Goal: Task Accomplishment & Management: Use online tool/utility

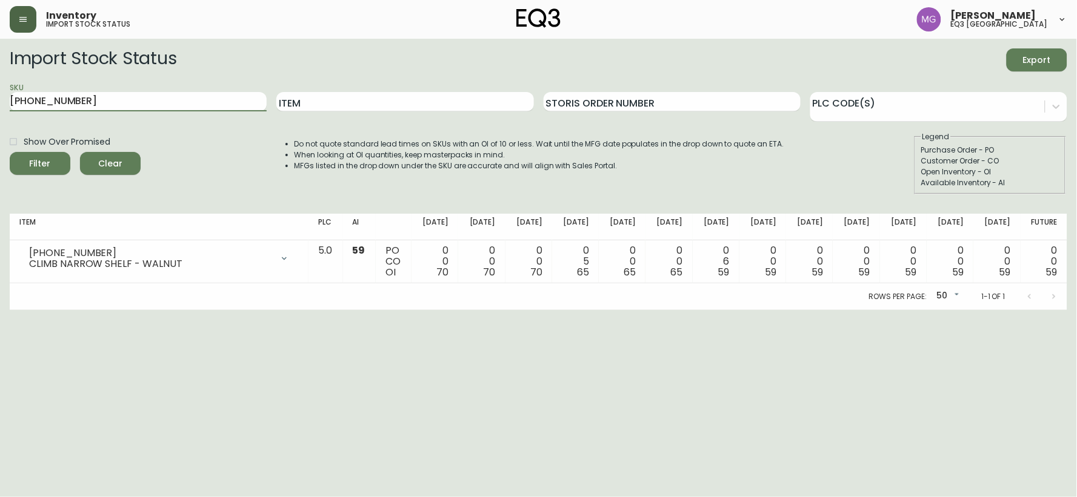
click at [21, 19] on icon "button" at bounding box center [23, 20] width 10 height 10
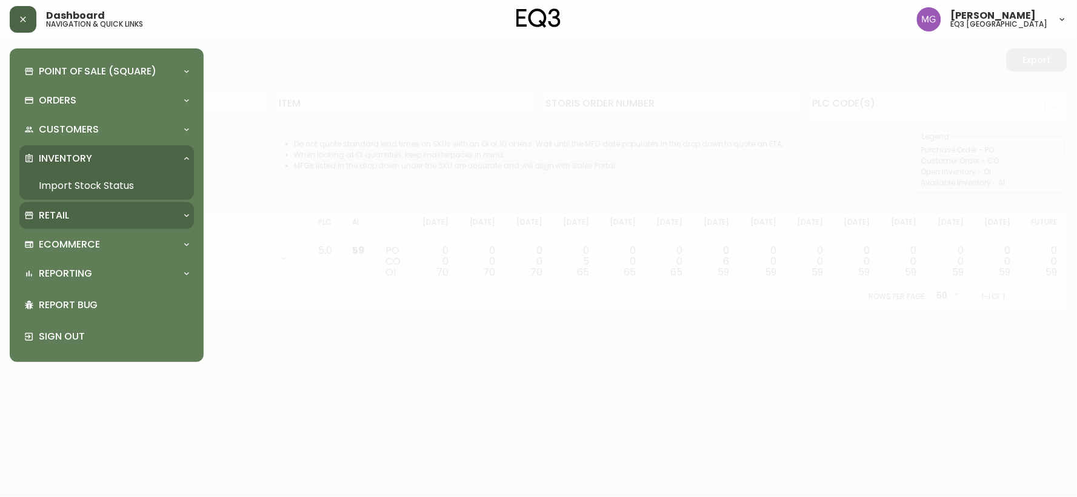
click at [165, 214] on div "Retail" at bounding box center [100, 215] width 153 height 13
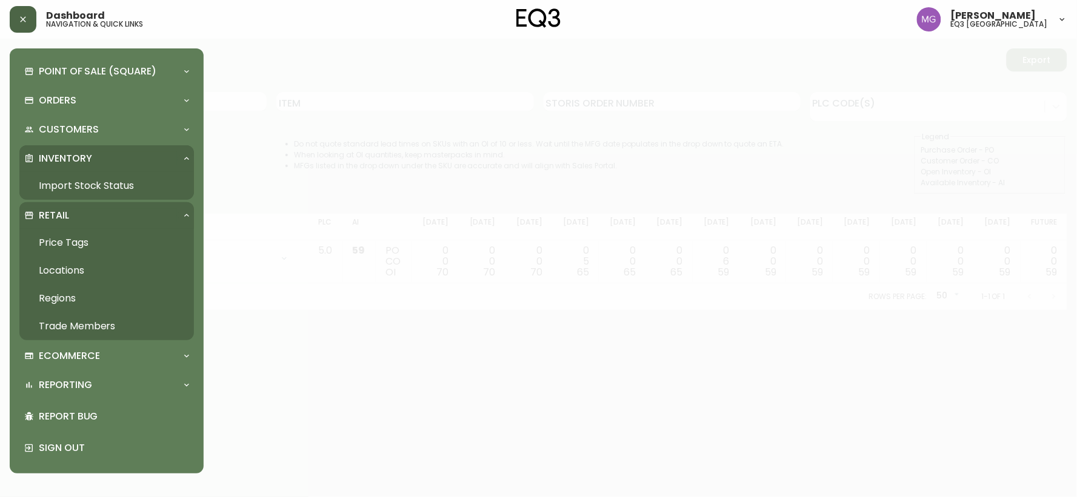
click at [81, 238] on link "Price Tags" at bounding box center [106, 243] width 174 height 28
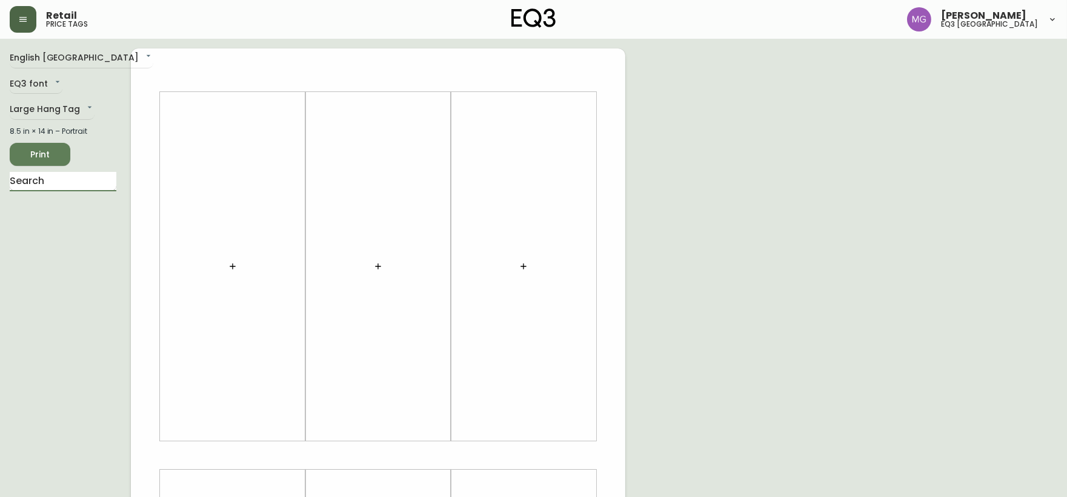
click at [64, 185] on input "text" at bounding box center [63, 181] width 107 height 19
type input "stem"
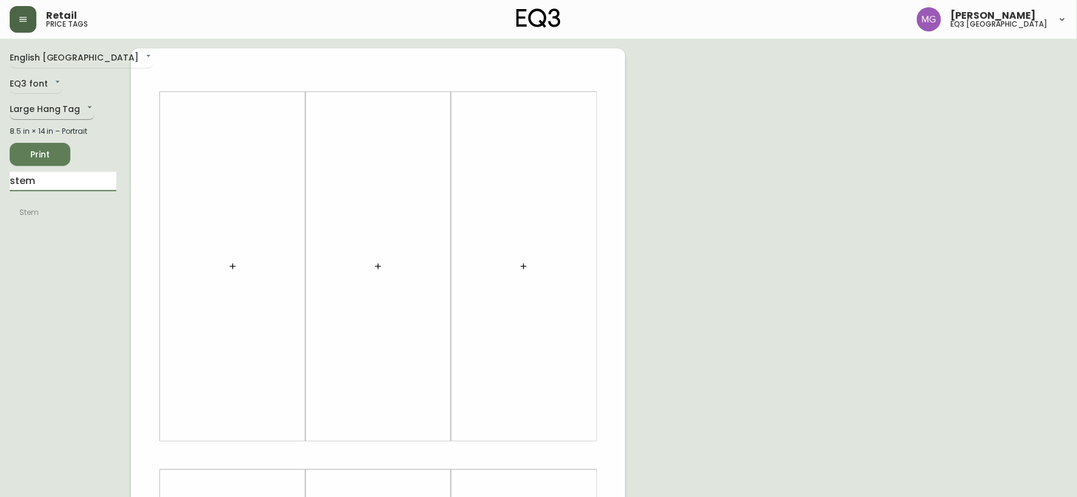
click at [49, 111] on body "Retail price tags [PERSON_NAME] eq3 [GEOGRAPHIC_DATA] English [GEOGRAPHIC_DATA]…" at bounding box center [538, 431] width 1077 height 863
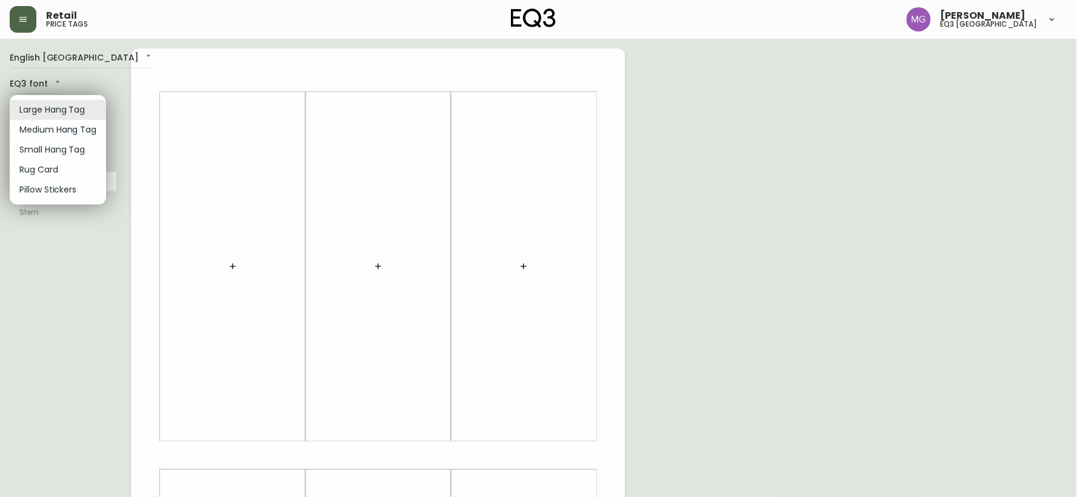
click at [56, 145] on li "Small Hang Tag" at bounding box center [58, 150] width 96 height 20
type input "small"
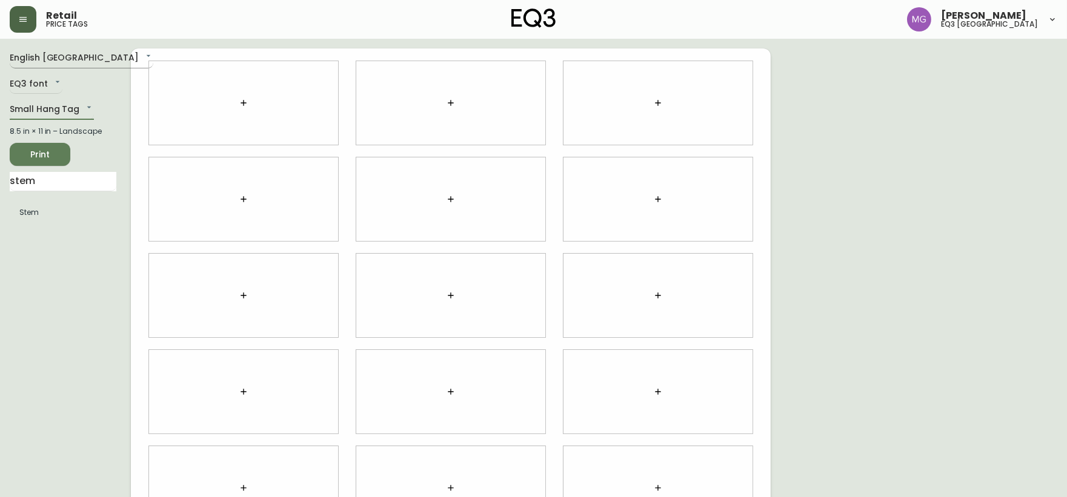
click at [56, 58] on body "Retail price tags [PERSON_NAME] eq3 [GEOGRAPHIC_DATA] English [GEOGRAPHIC_DATA]…" at bounding box center [533, 271] width 1067 height 543
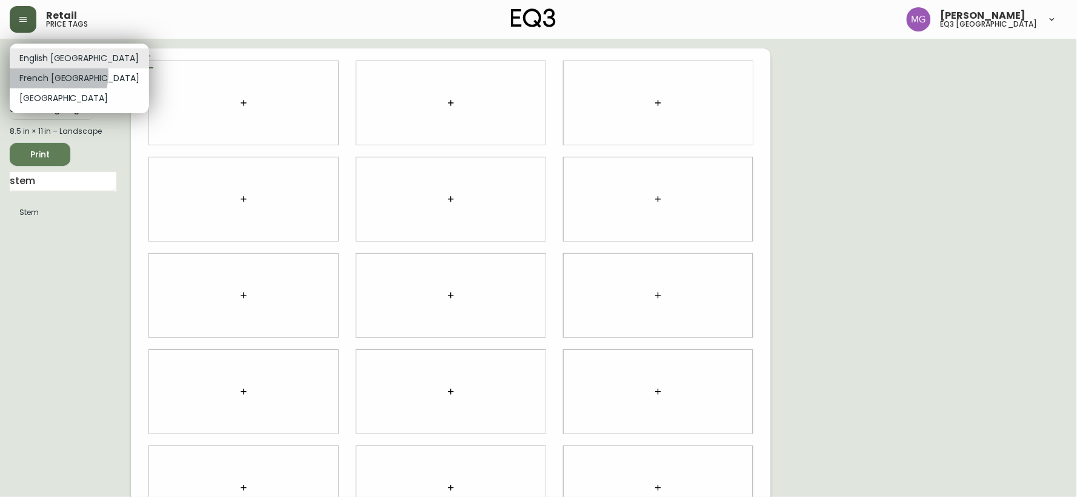
click at [58, 75] on li "French [GEOGRAPHIC_DATA]" at bounding box center [79, 78] width 139 height 20
type input "fr_CA"
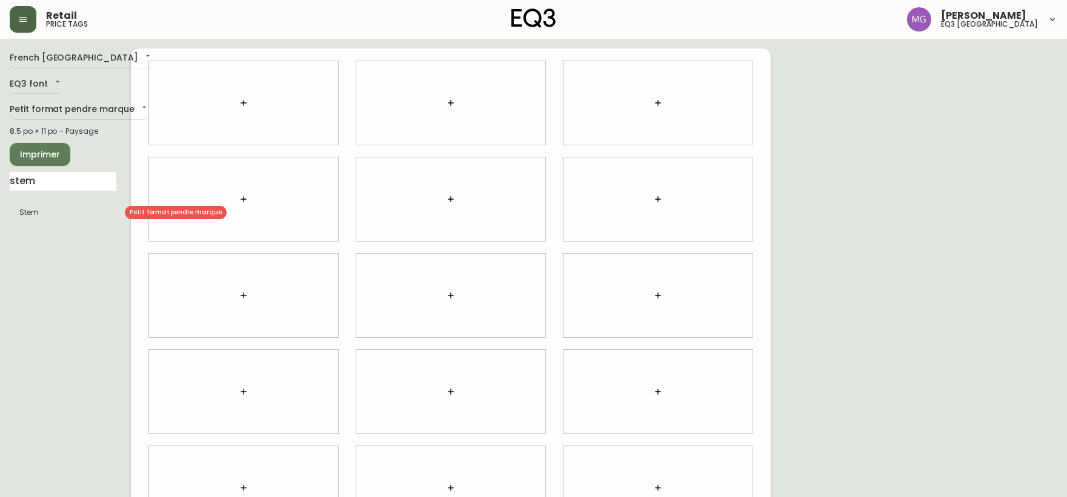
click at [59, 222] on li "Stem" at bounding box center [63, 212] width 107 height 21
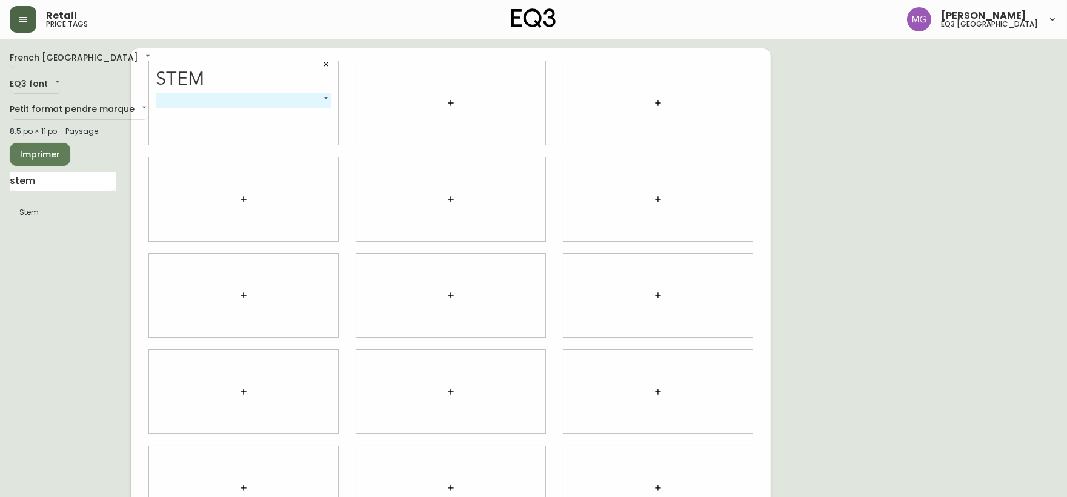
click at [323, 98] on body "Retail price tags [PERSON_NAME] eq3 [GEOGRAPHIC_DATA] [GEOGRAPHIC_DATA] fr_CA E…" at bounding box center [533, 271] width 1067 height 543
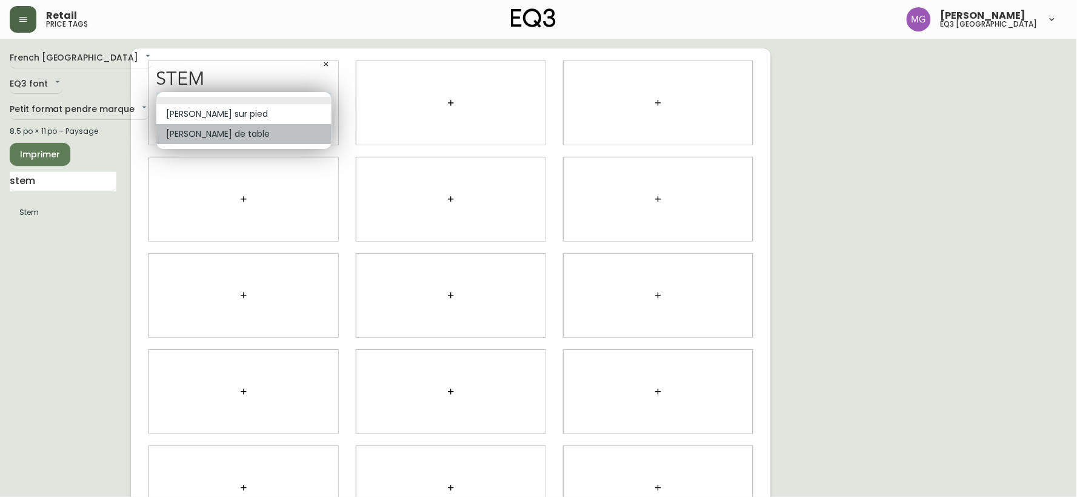
click at [299, 129] on li "[PERSON_NAME] de table" at bounding box center [243, 134] width 175 height 20
type input "1"
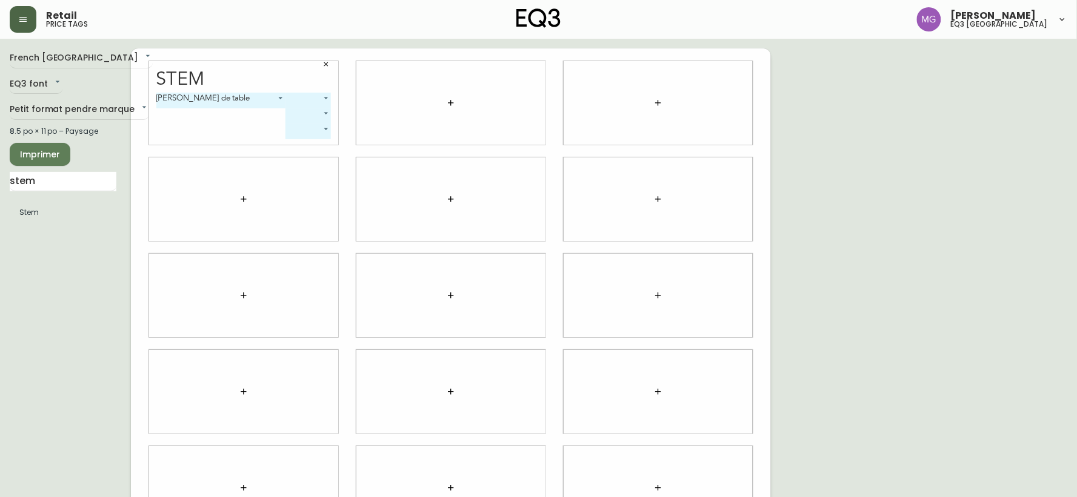
click at [326, 98] on body "Retail price tags [PERSON_NAME] eq3 [GEOGRAPHIC_DATA] [GEOGRAPHIC_DATA] fr_CA E…" at bounding box center [538, 271] width 1077 height 543
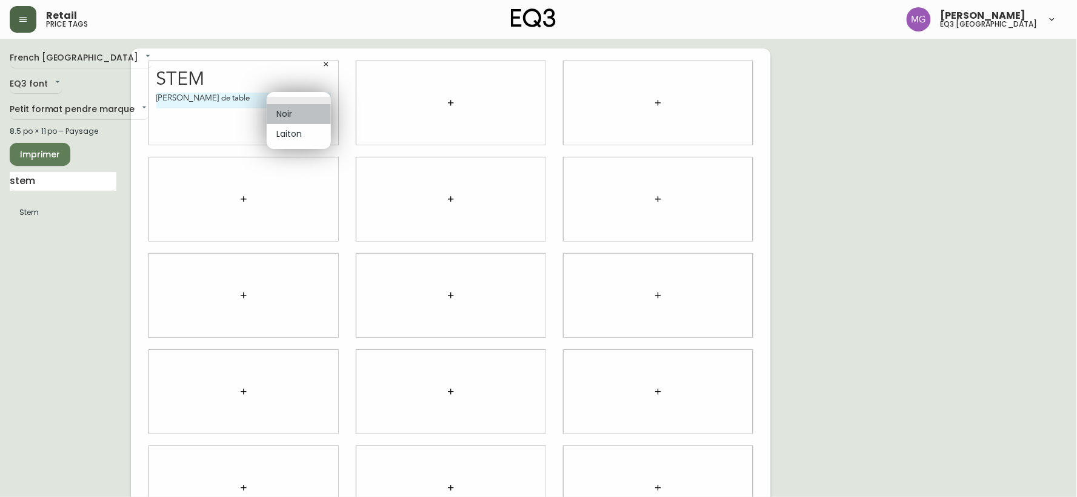
click at [314, 113] on li "Noir" at bounding box center [299, 114] width 64 height 20
type input "0"
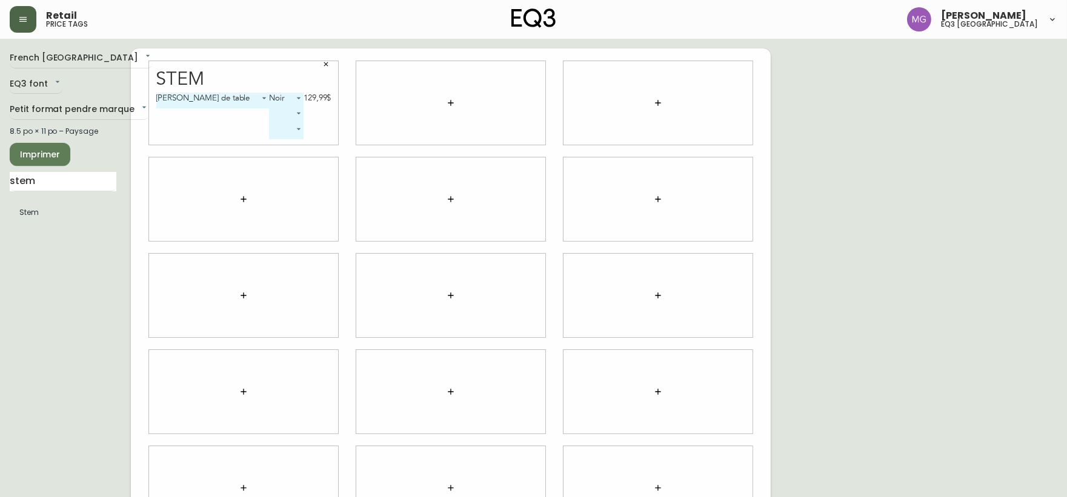
click at [297, 114] on body "Retail price tags [PERSON_NAME] eq3 [GEOGRAPHIC_DATA] [GEOGRAPHIC_DATA] fr_CA E…" at bounding box center [533, 271] width 1067 height 543
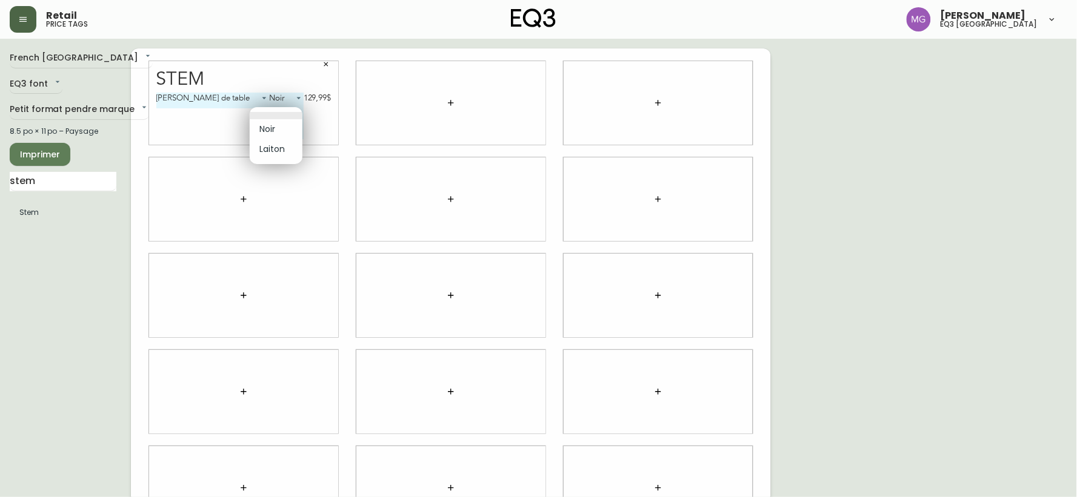
click at [297, 114] on li at bounding box center [276, 115] width 53 height 7
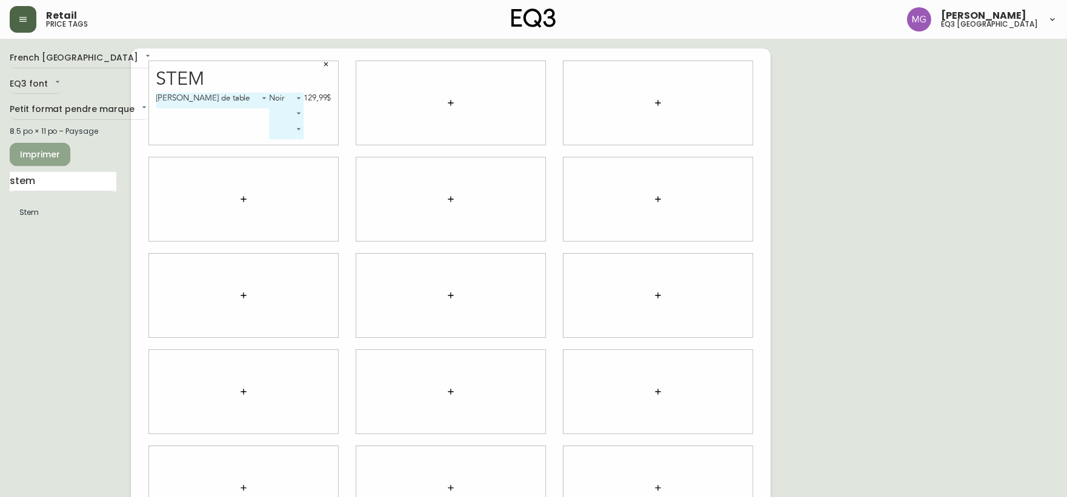
click at [50, 151] on span "Imprimer" at bounding box center [39, 154] width 41 height 15
